Goal: Task Accomplishment & Management: Use online tool/utility

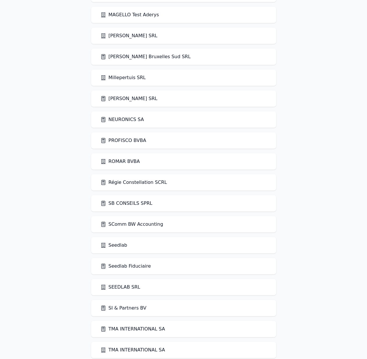
scroll to position [1056, 0]
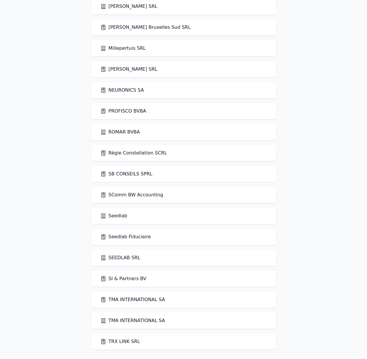
click at [122, 216] on link "Seedlab" at bounding box center [113, 216] width 27 height 7
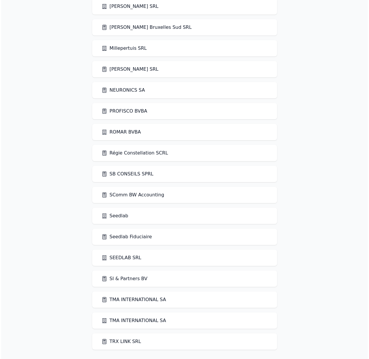
scroll to position [0, 0]
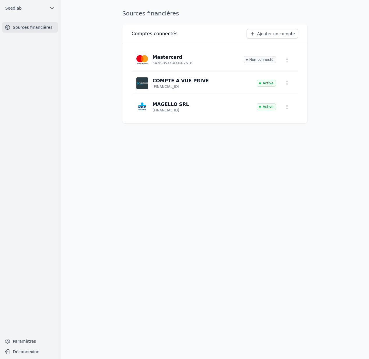
click at [267, 31] on link "Ajouter un compte" at bounding box center [272, 33] width 51 height 9
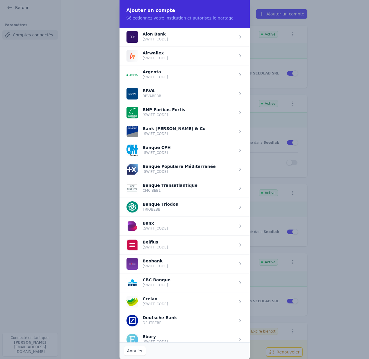
scroll to position [117, 0]
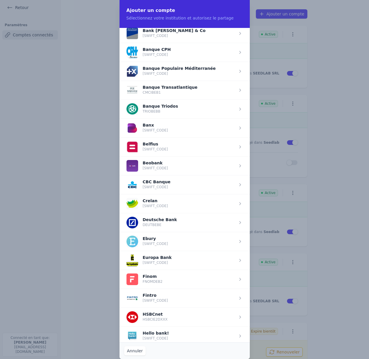
click at [154, 143] on span "button" at bounding box center [185, 146] width 130 height 19
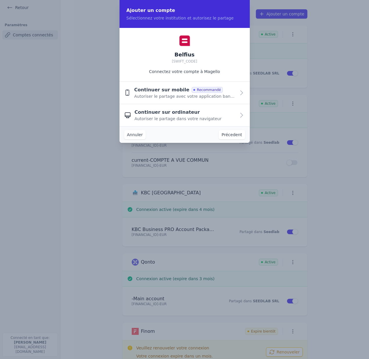
click at [224, 95] on span "Autoriser le partage avec votre application bancaire" at bounding box center [185, 96] width 102 height 6
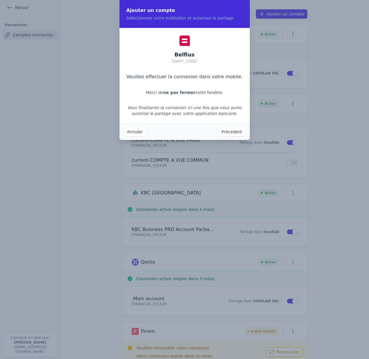
drag, startPoint x: 133, startPoint y: 77, endPoint x: 236, endPoint y: 77, distance: 102.5
click at [236, 77] on p "Veuillez effectuer la connexion dans votre mobile." at bounding box center [184, 76] width 116 height 7
copy p "Veuillez effectuer la connexion dans votre mobile"
click at [134, 135] on button "Annuler" at bounding box center [135, 131] width 22 height 9
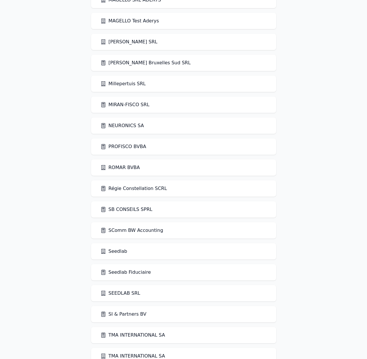
scroll to position [1056, 0]
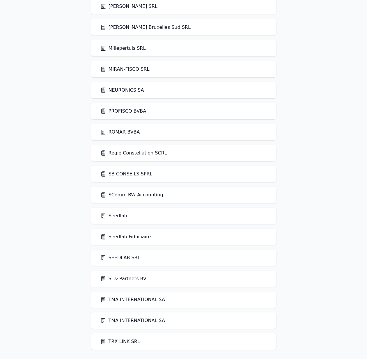
click at [118, 217] on link "Seedlab" at bounding box center [113, 216] width 27 height 7
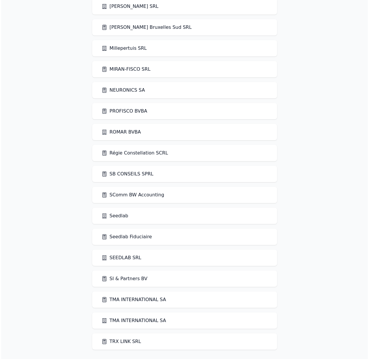
scroll to position [0, 0]
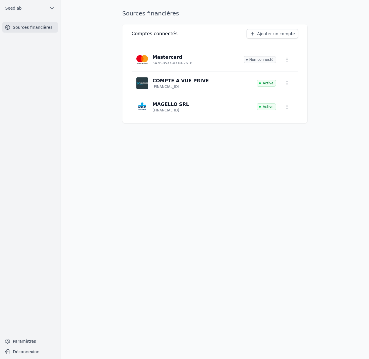
click at [36, 7] on button "Seedlab" at bounding box center [30, 7] width 56 height 9
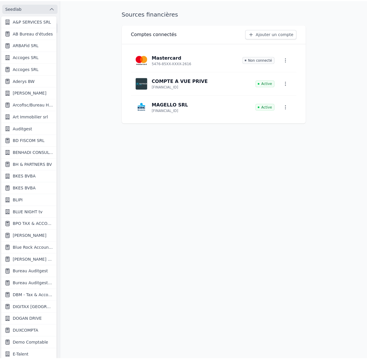
scroll to position [1, 0]
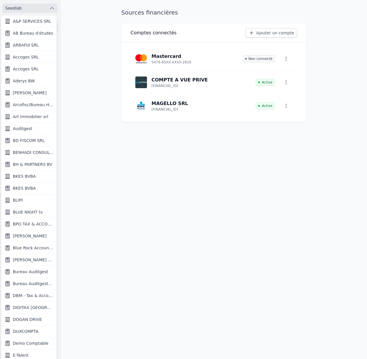
click at [36, 7] on div at bounding box center [183, 179] width 367 height 359
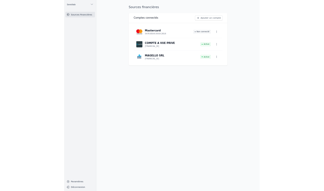
scroll to position [0, 0]
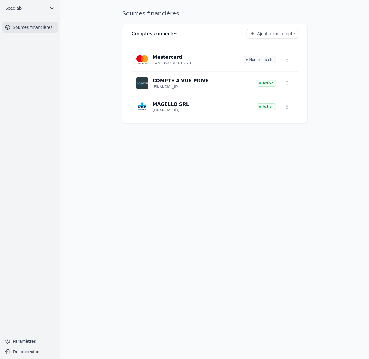
click at [102, 83] on main "Sources financières Comptes connectés Ajouter un compte Mastercard 5476-85XX-XX…" at bounding box center [184, 179] width 369 height 359
